Goal: Navigation & Orientation: Find specific page/section

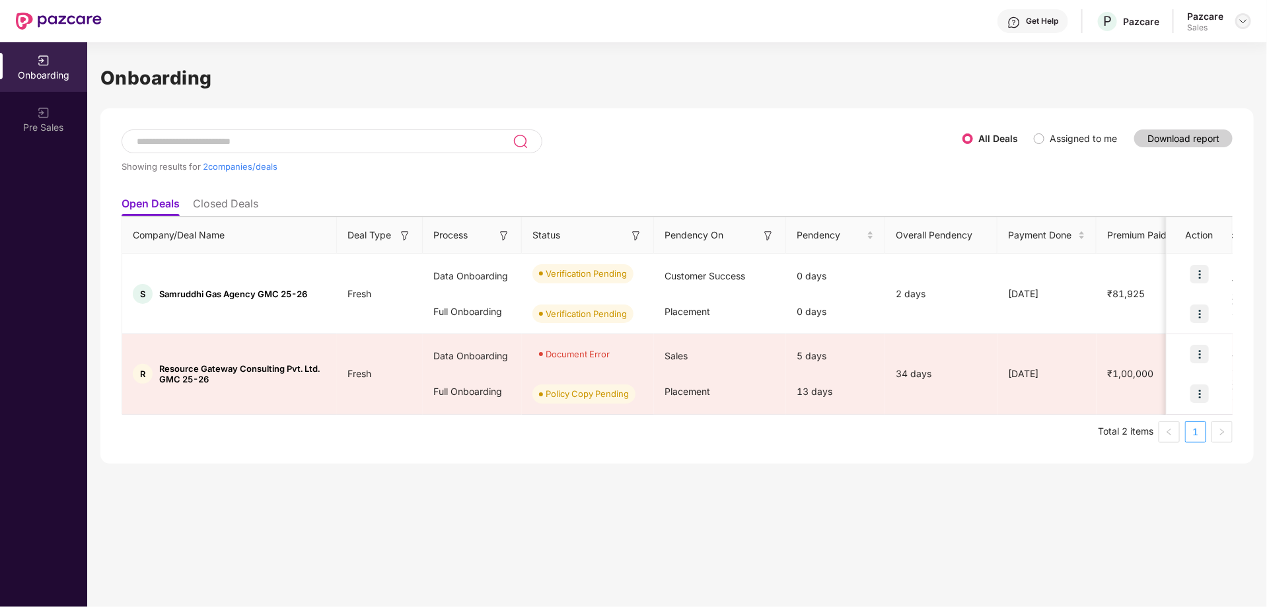
click at [1248, 22] on div at bounding box center [1243, 21] width 16 height 16
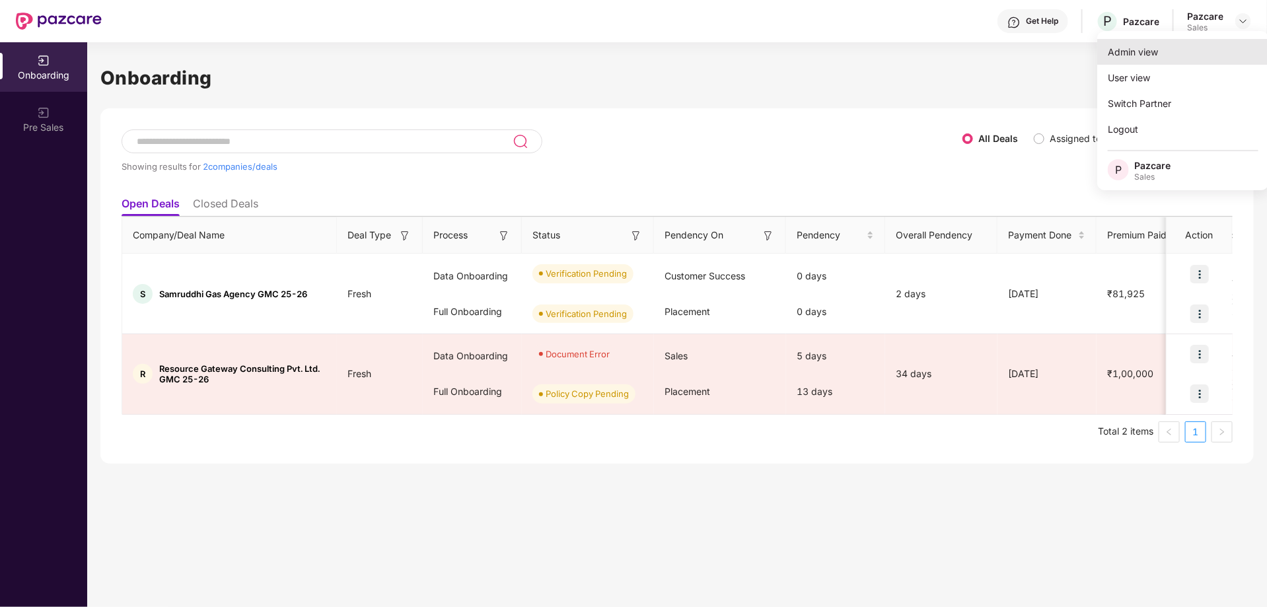
click at [1130, 53] on div "Admin view" at bounding box center [1183, 52] width 172 height 26
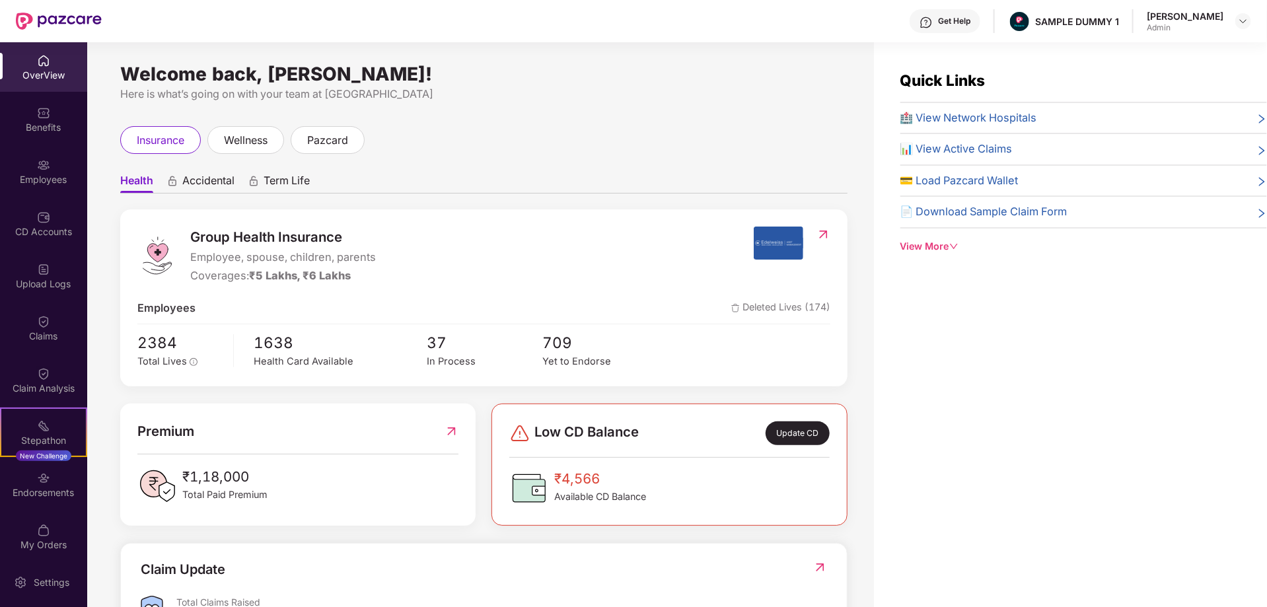
click at [212, 177] on span "Accidental" at bounding box center [208, 183] width 52 height 19
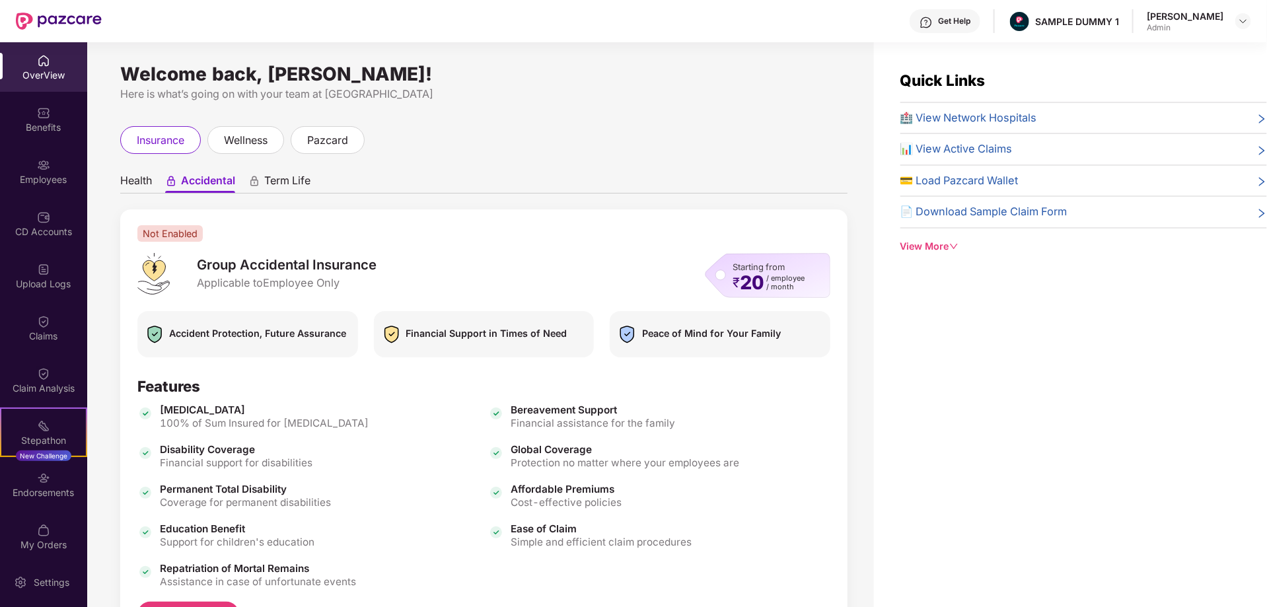
click at [297, 175] on span "Term Life" at bounding box center [287, 183] width 46 height 19
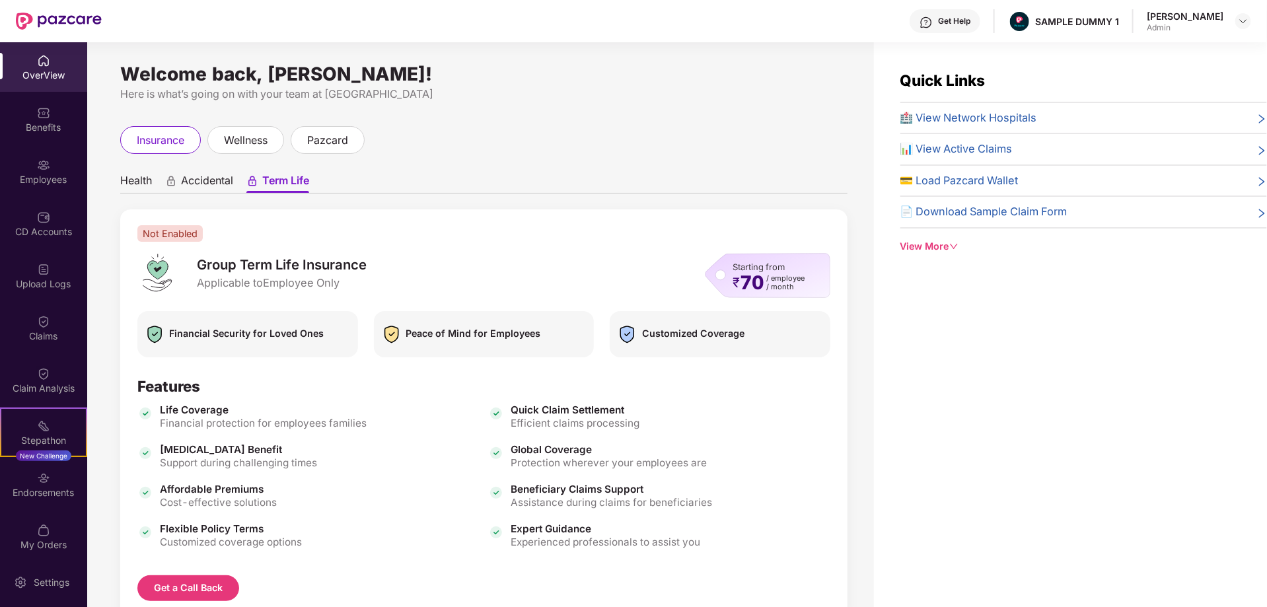
click at [130, 180] on span "Health" at bounding box center [136, 183] width 32 height 19
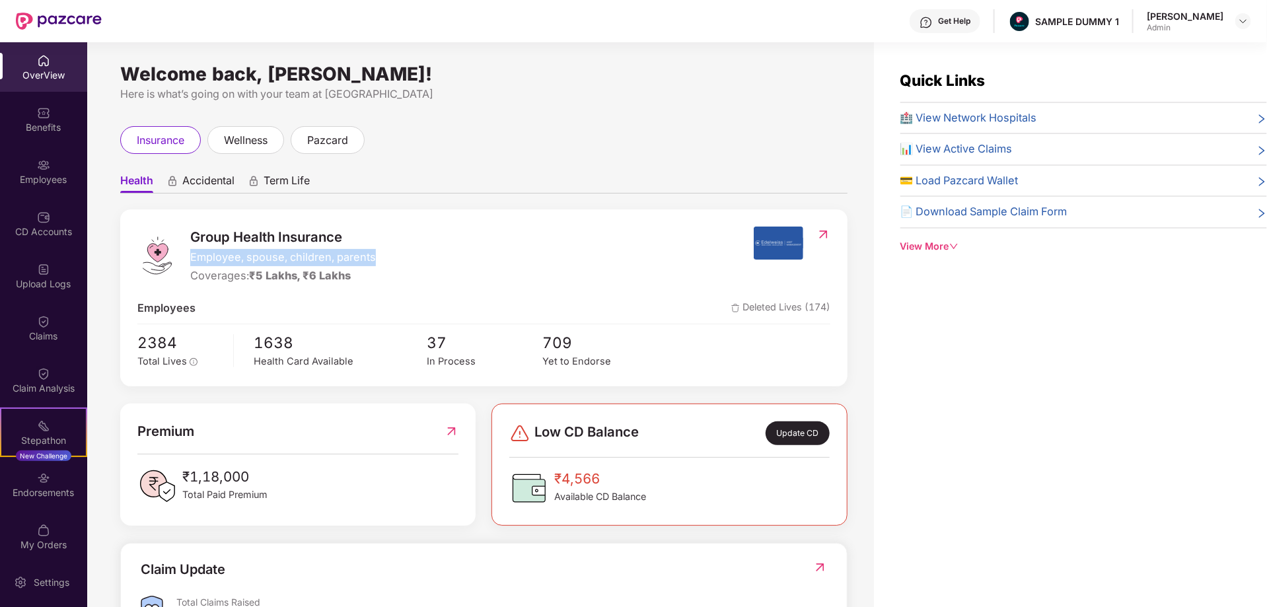
drag, startPoint x: 190, startPoint y: 261, endPoint x: 386, endPoint y: 261, distance: 196.1
click at [386, 261] on div "Group Health Insurance Employee, spouse, children, parents Coverages: ₹5 Lakhs,…" at bounding box center [445, 254] width 616 height 57
click at [444, 250] on div "Group Health Insurance Employee, spouse, children, parents Coverages: ₹5 Lakhs,…" at bounding box center [445, 254] width 616 height 57
drag, startPoint x: 191, startPoint y: 276, endPoint x: 354, endPoint y: 277, distance: 163.1
click at [354, 277] on div "Coverages: ₹5 Lakhs, ₹6 Lakhs" at bounding box center [283, 275] width 186 height 17
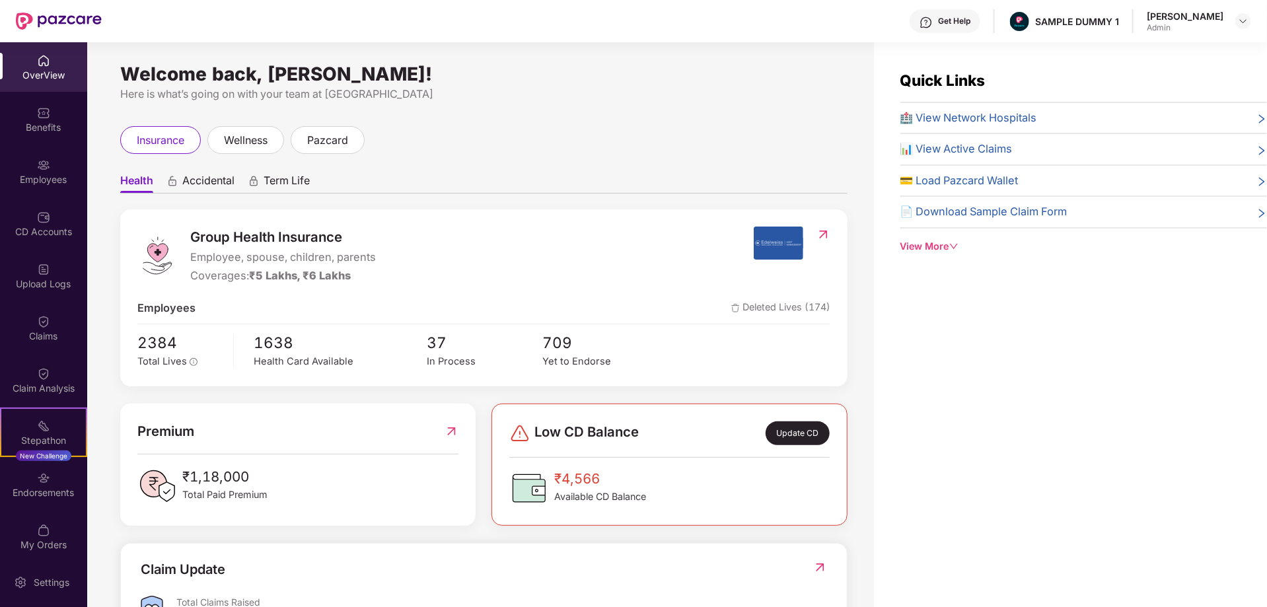
click at [461, 253] on div "Group Health Insurance Employee, spouse, children, parents Coverages: ₹5 Lakhs,…" at bounding box center [445, 254] width 616 height 57
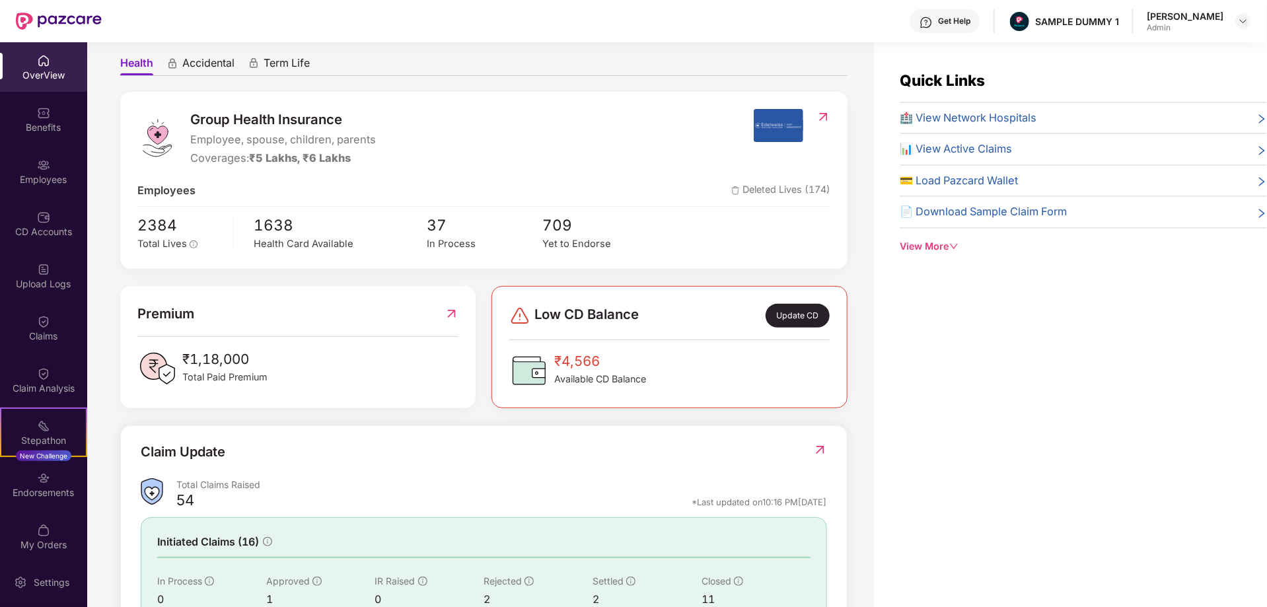
scroll to position [222, 0]
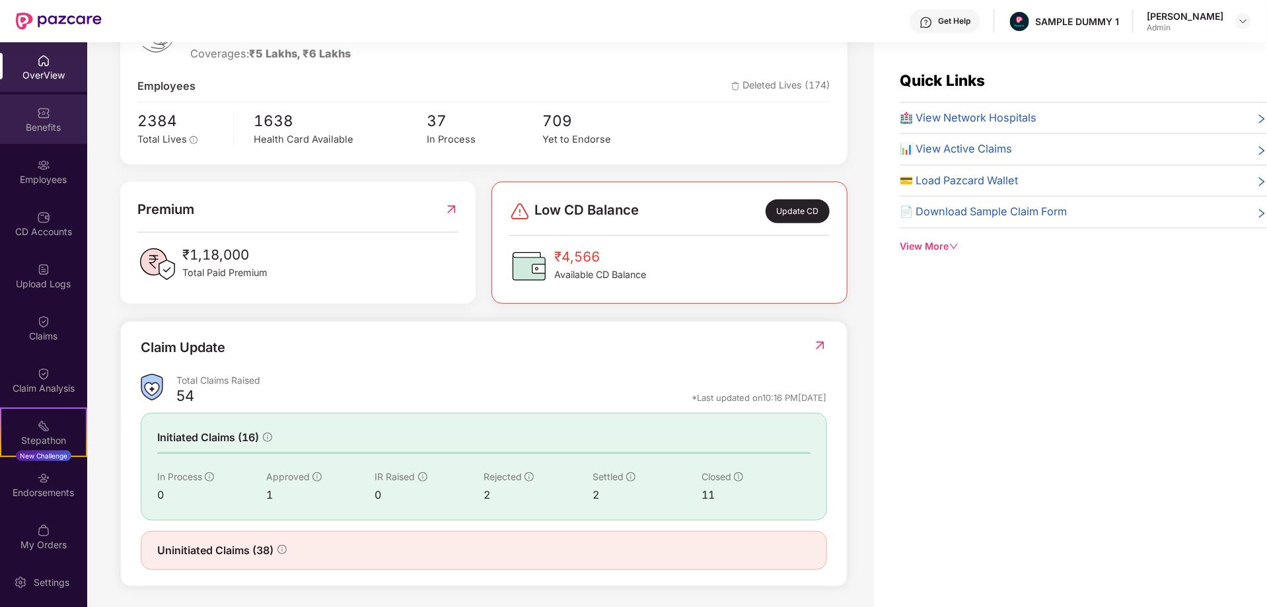
click at [48, 129] on div "Benefits" at bounding box center [43, 127] width 87 height 13
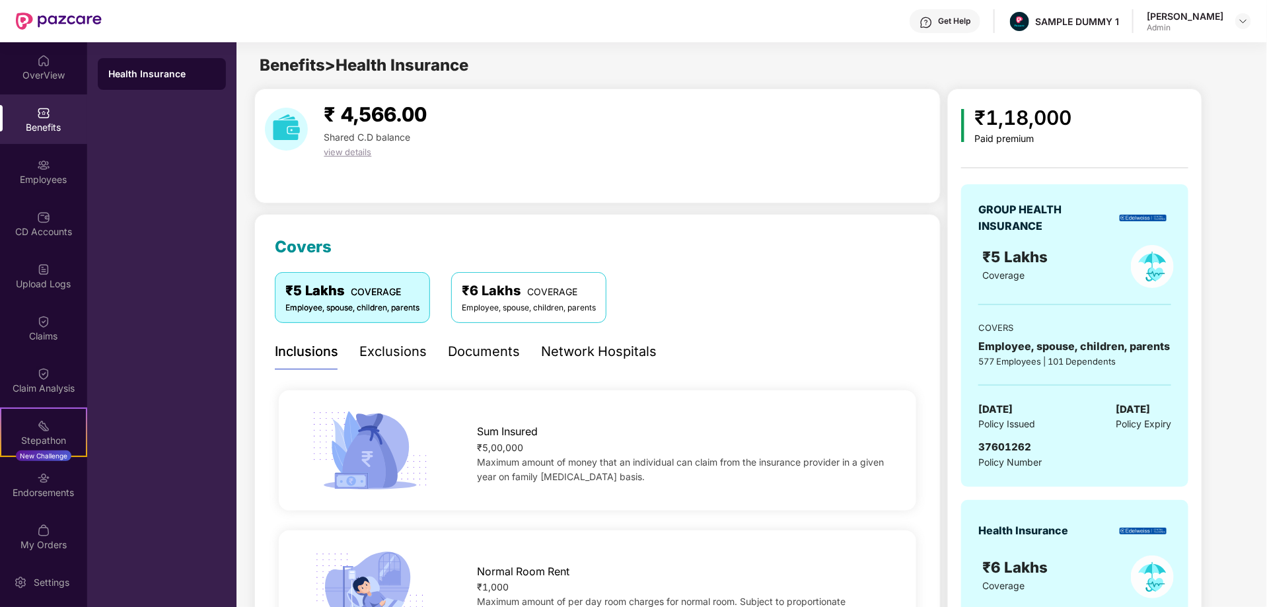
scroll to position [206, 0]
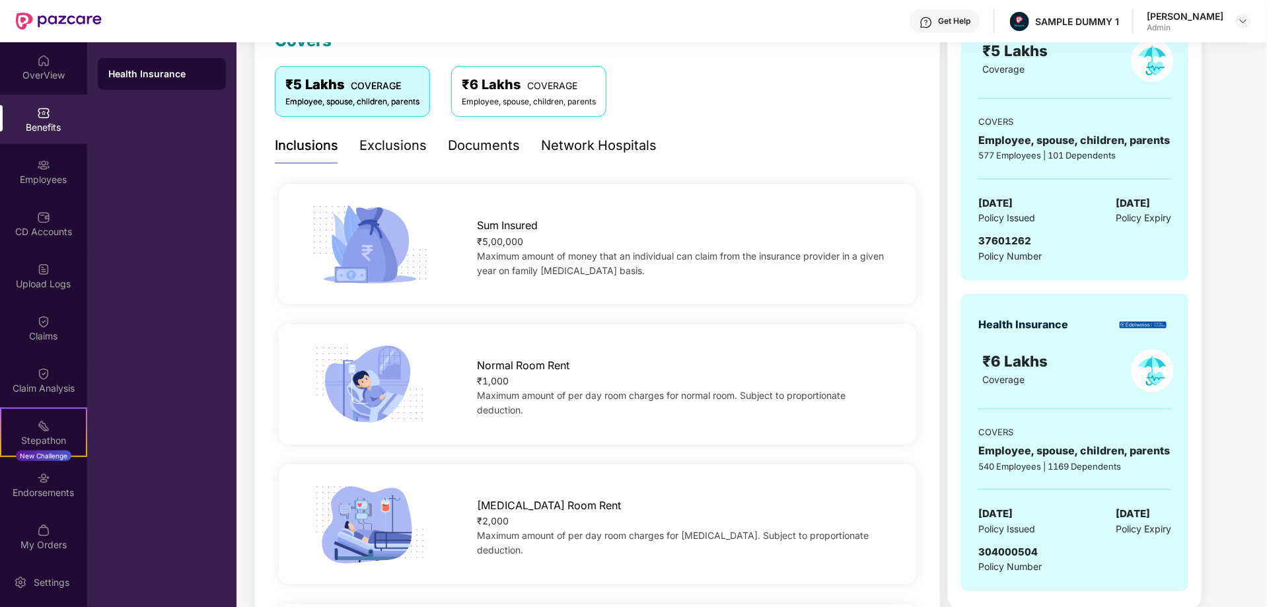
click at [379, 156] on div "Exclusions" at bounding box center [392, 145] width 67 height 36
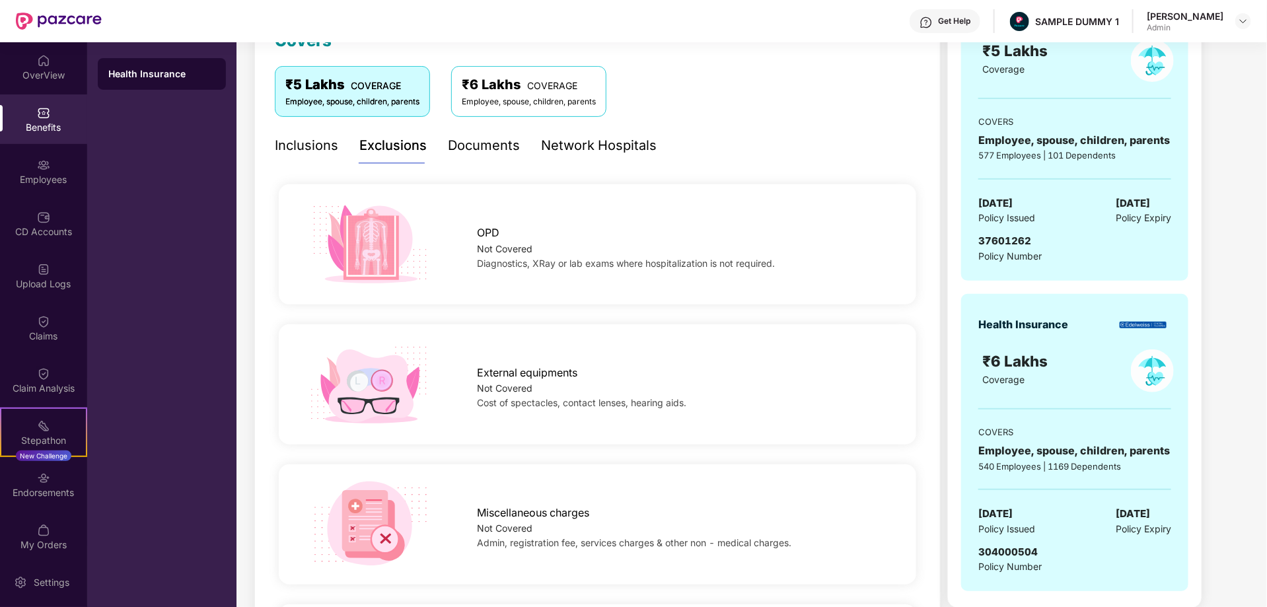
click at [478, 148] on div "Documents" at bounding box center [484, 145] width 72 height 20
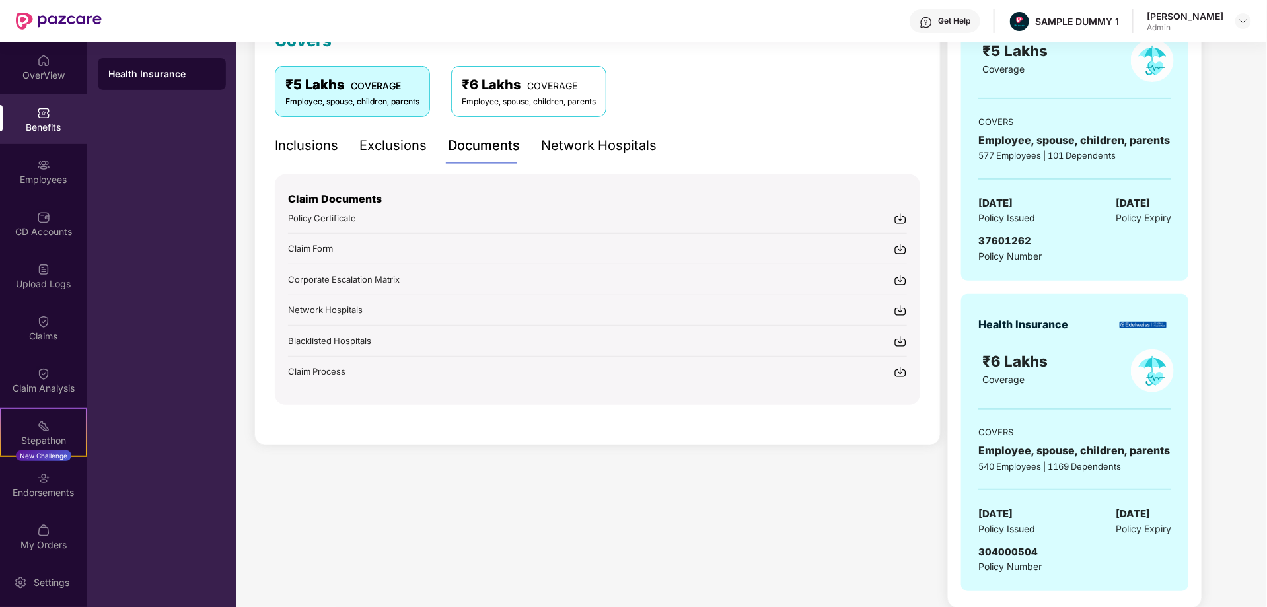
click at [573, 149] on div "Network Hospitals" at bounding box center [599, 145] width 116 height 20
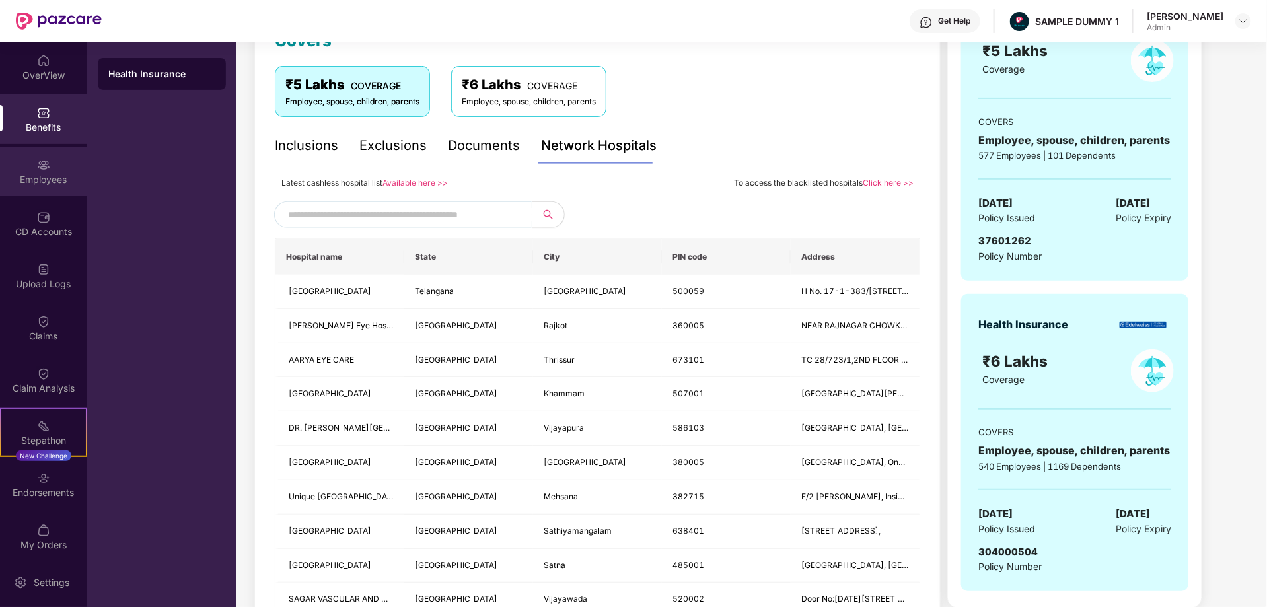
click at [38, 173] on div "Employees" at bounding box center [43, 179] width 87 height 13
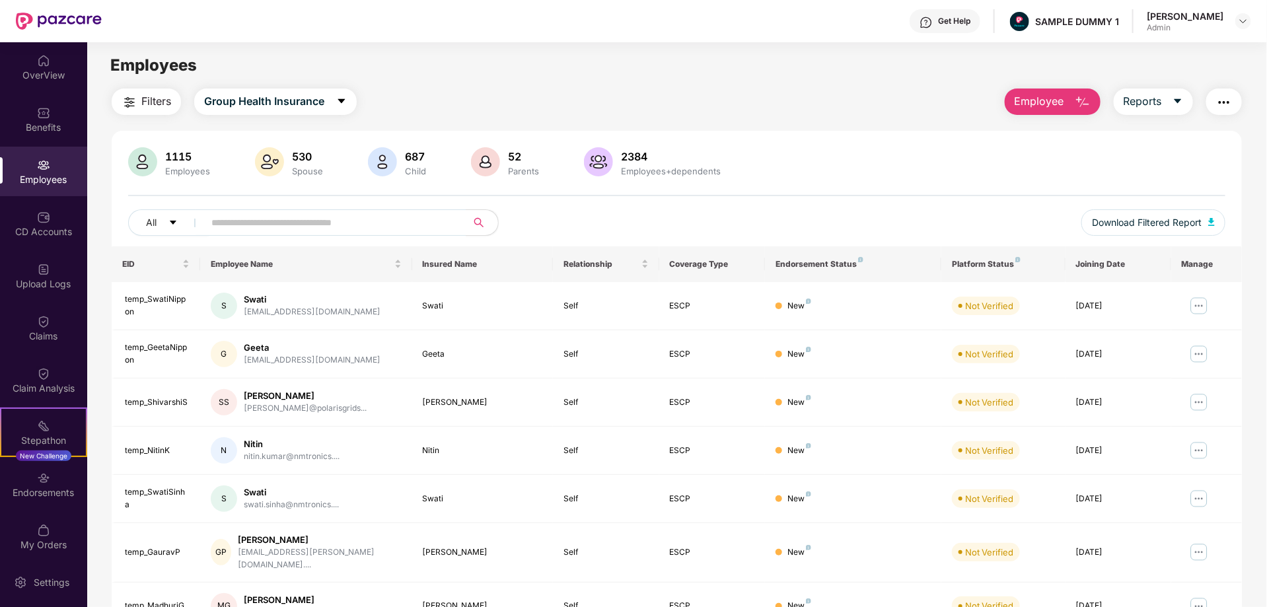
click at [1066, 98] on button "Employee" at bounding box center [1052, 101] width 96 height 26
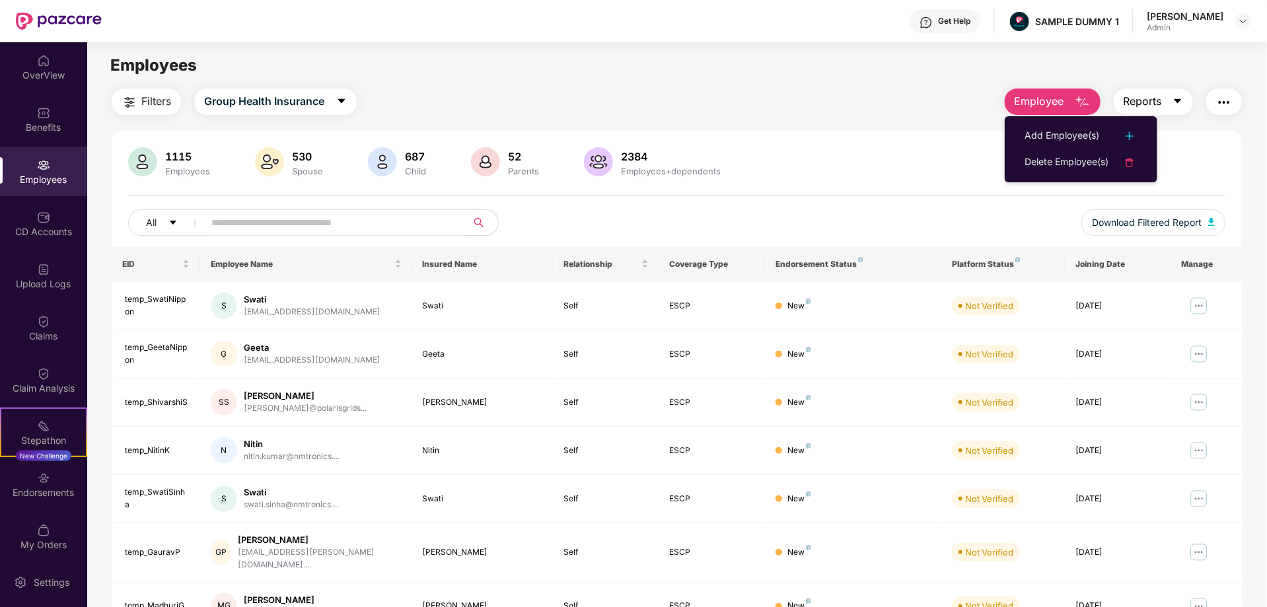
click at [1164, 104] on button "Reports" at bounding box center [1152, 101] width 79 height 26
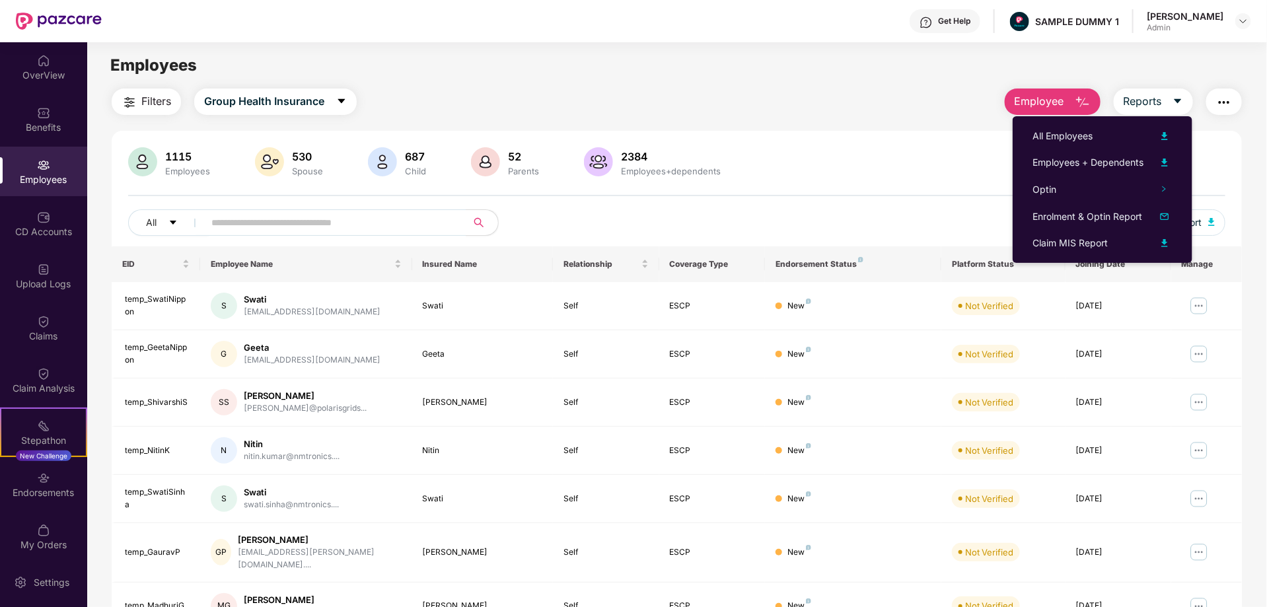
click at [1221, 103] on img "button" at bounding box center [1224, 102] width 16 height 16
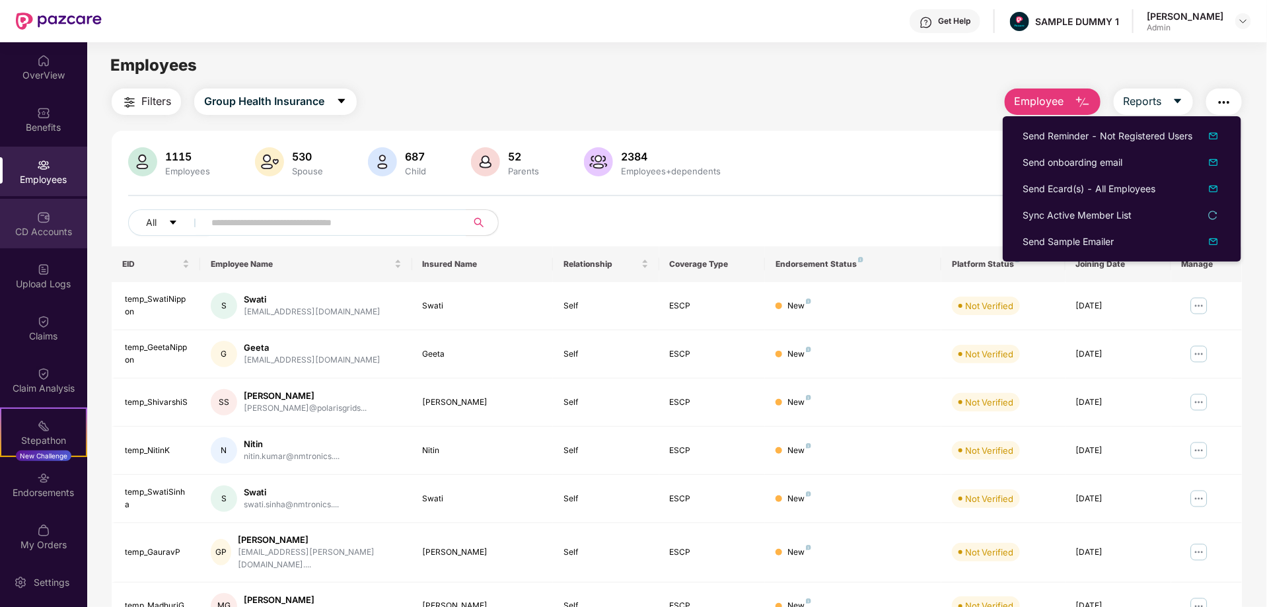
click at [36, 225] on div "CD Accounts" at bounding box center [43, 231] width 87 height 13
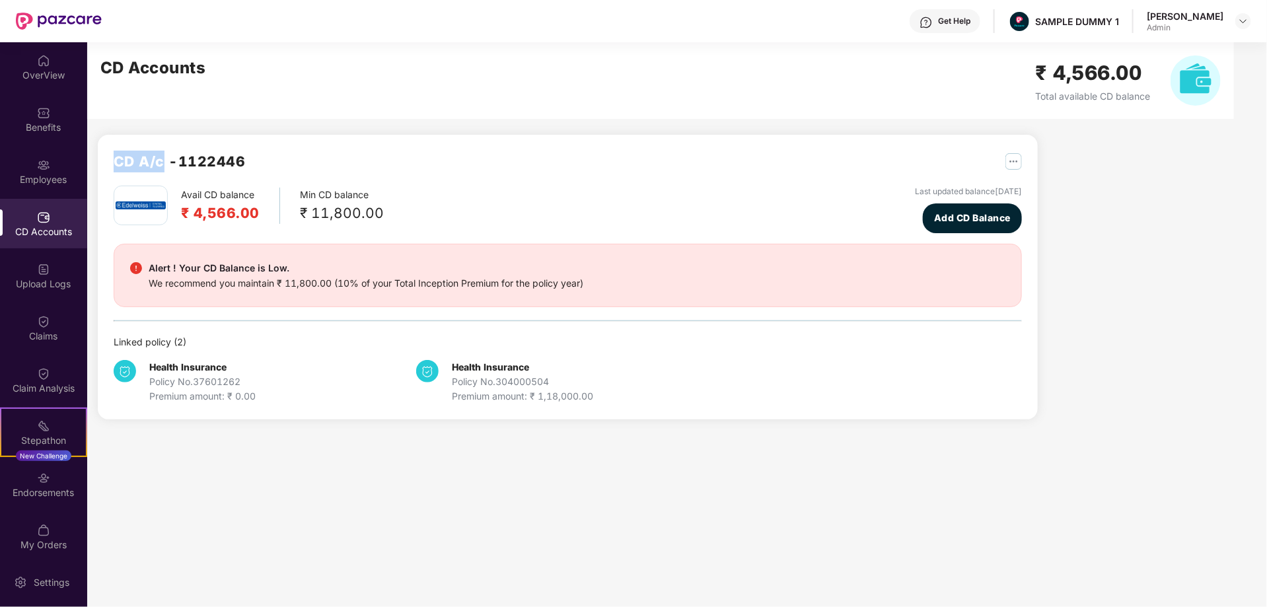
drag, startPoint x: 116, startPoint y: 164, endPoint x: 163, endPoint y: 164, distance: 46.9
click at [163, 164] on h2 "CD A/c - 1122446" at bounding box center [180, 162] width 132 height 22
click at [48, 70] on div "OverView" at bounding box center [43, 75] width 87 height 13
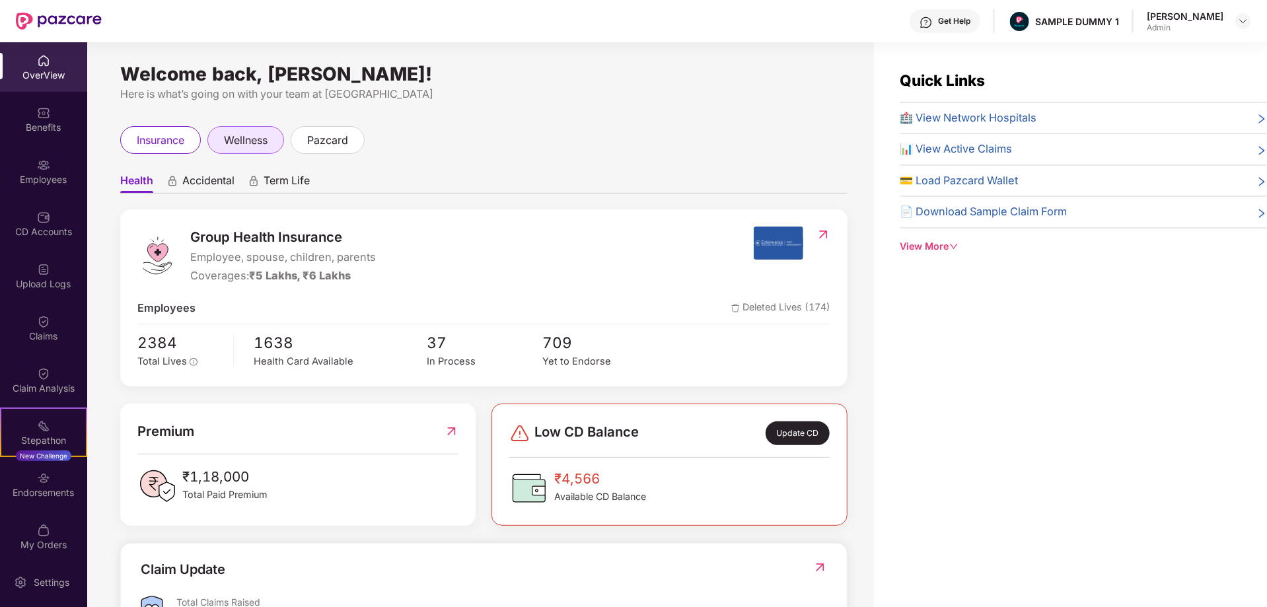
click at [250, 137] on span "wellness" at bounding box center [246, 140] width 44 height 17
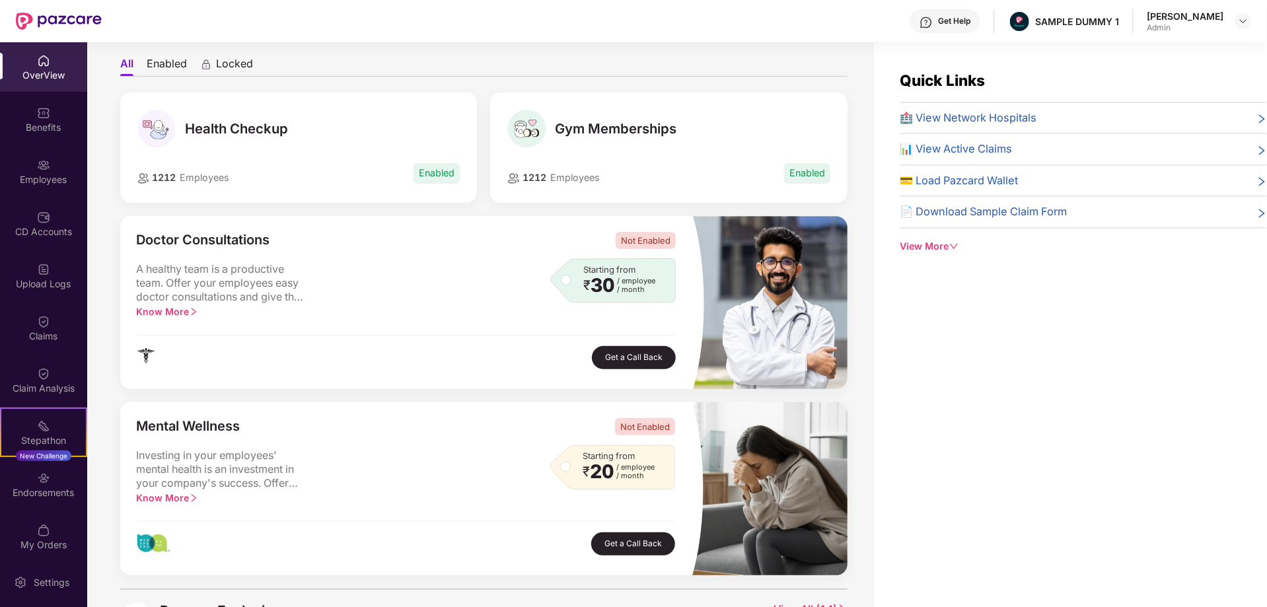
scroll to position [116, 0]
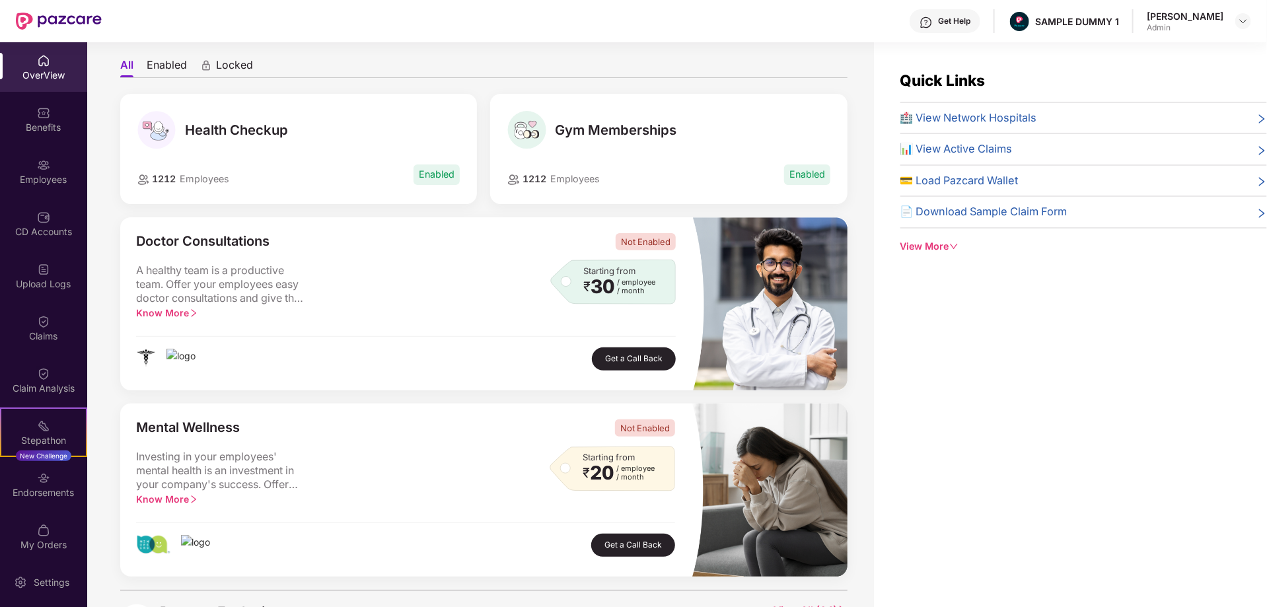
click at [184, 312] on span "Know More" at bounding box center [167, 312] width 62 height 11
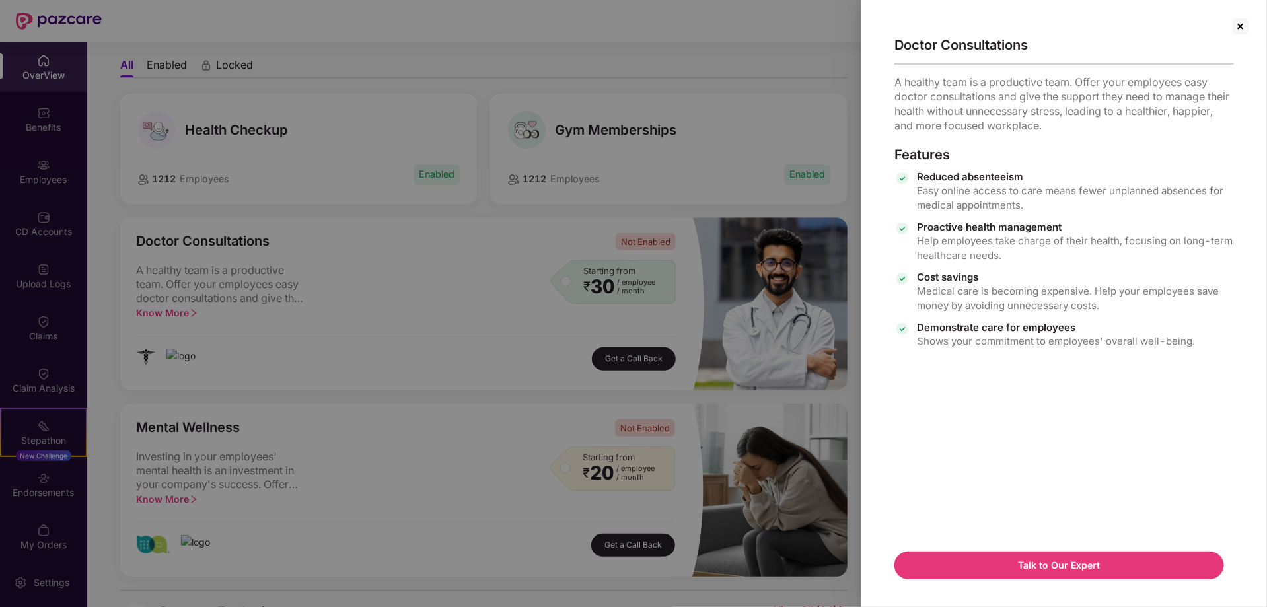
click at [1239, 28] on img at bounding box center [1240, 26] width 21 height 21
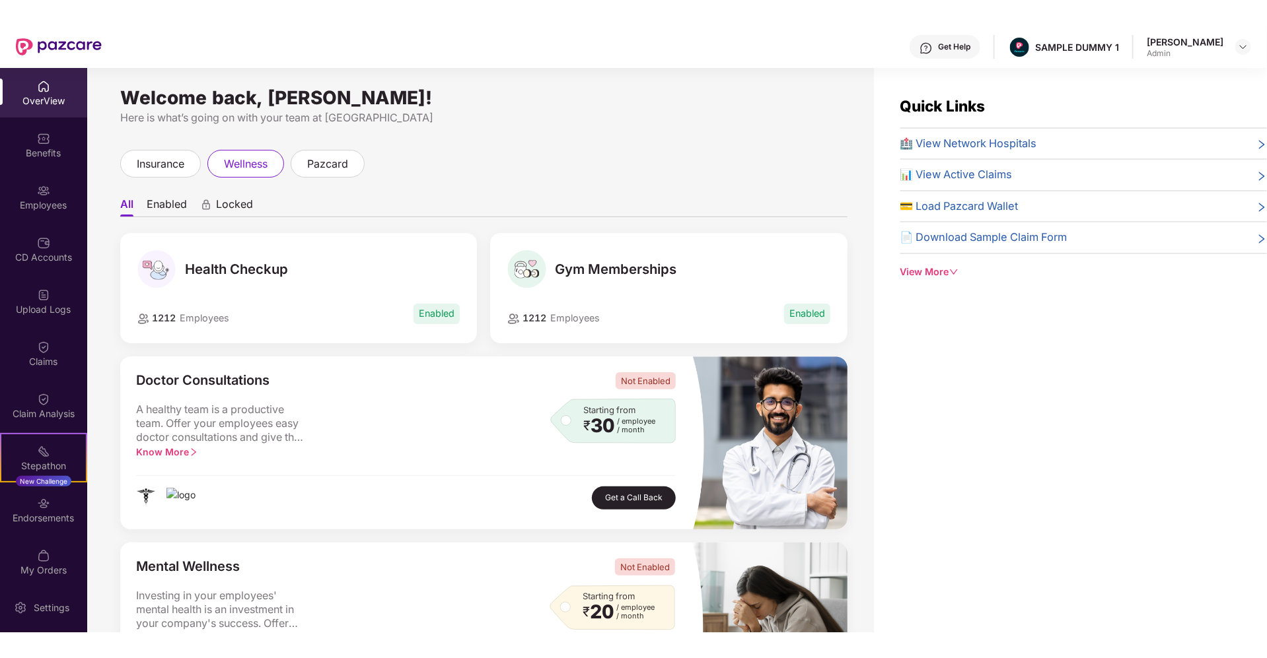
scroll to position [0, 0]
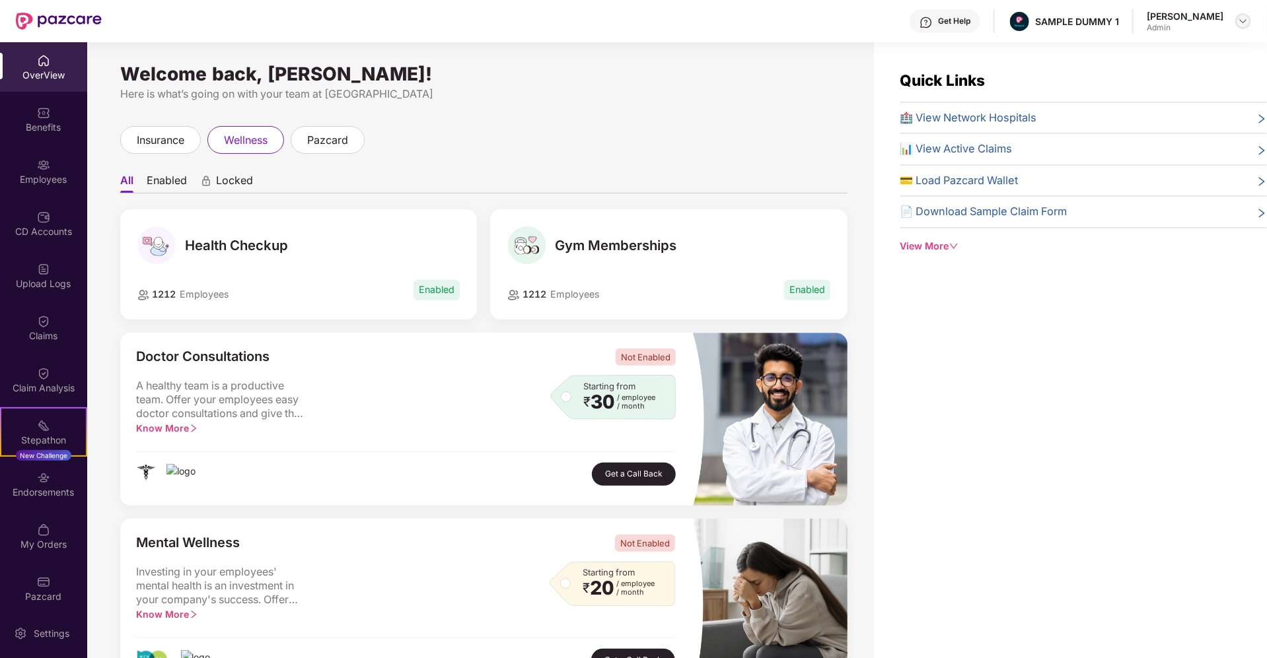
click at [1244, 19] on img at bounding box center [1242, 21] width 11 height 11
click at [1144, 59] on div "Switch to partner view" at bounding box center [1181, 52] width 172 height 26
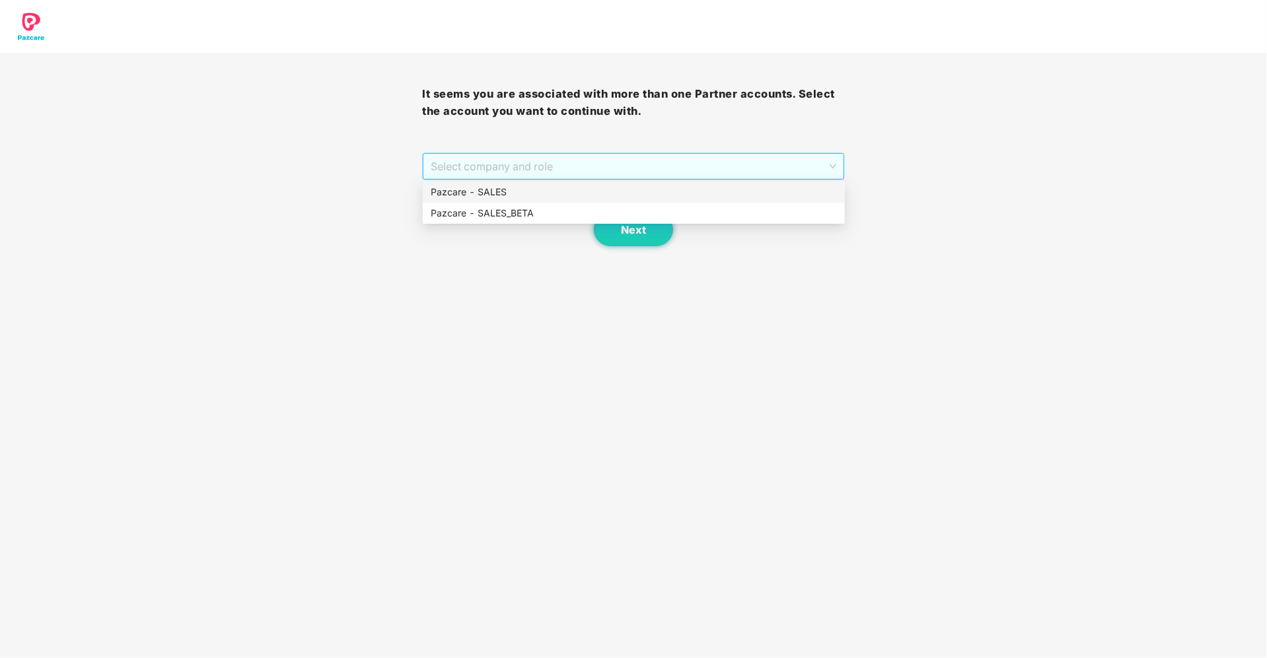
click at [712, 172] on span "Select company and role" at bounding box center [633, 166] width 405 height 25
click at [615, 201] on div "Pazcare - SALES" at bounding box center [634, 192] width 422 height 21
click at [637, 226] on span "Next" at bounding box center [633, 230] width 25 height 13
